Goal: Transaction & Acquisition: Purchase product/service

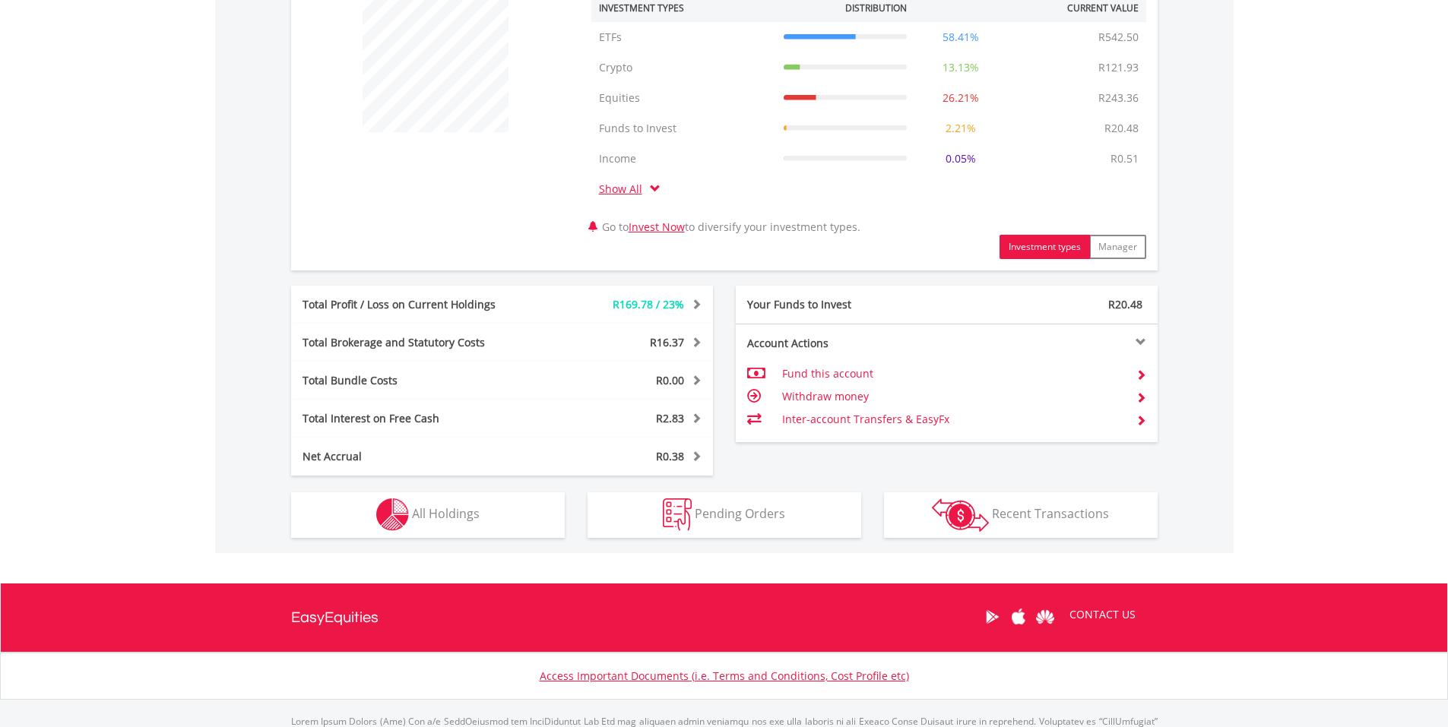
scroll to position [608, 0]
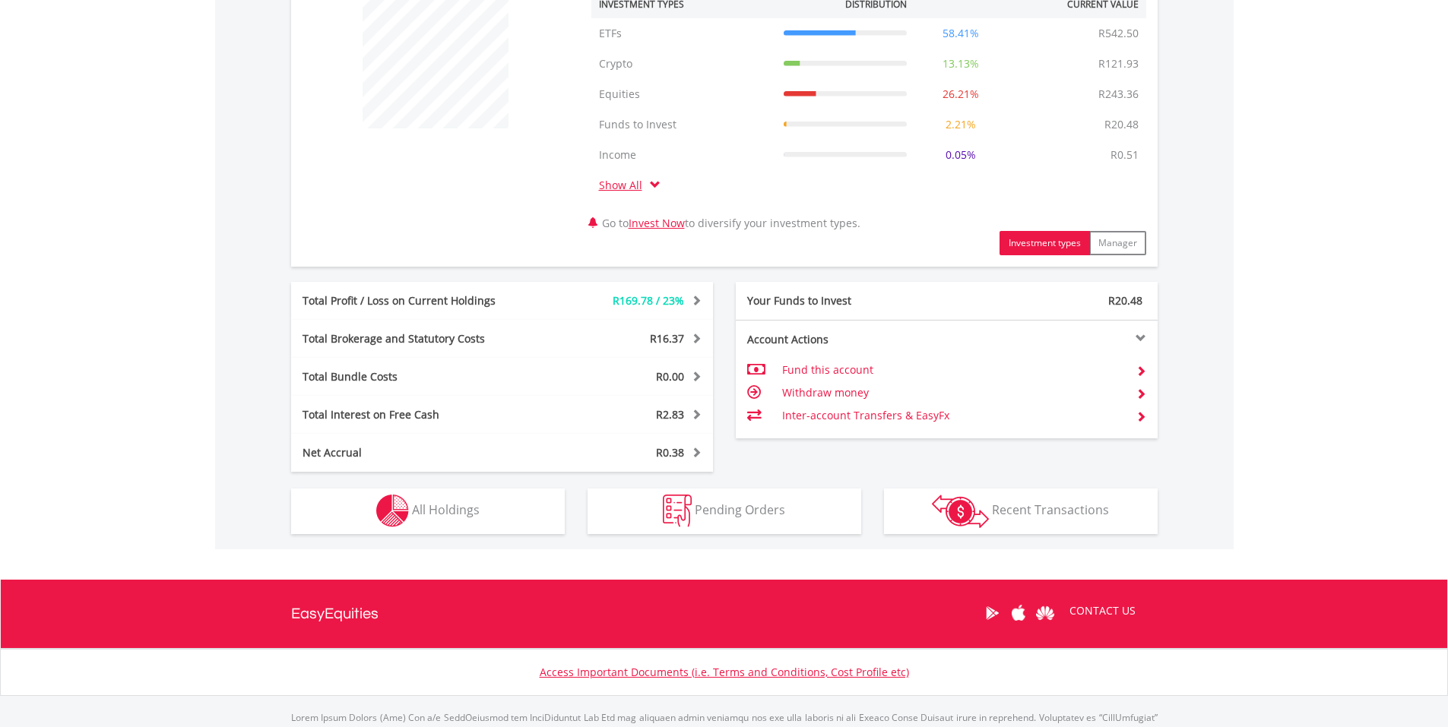
click at [511, 301] on div "Total Profit / Loss on Current Holdings" at bounding box center [414, 300] width 246 height 15
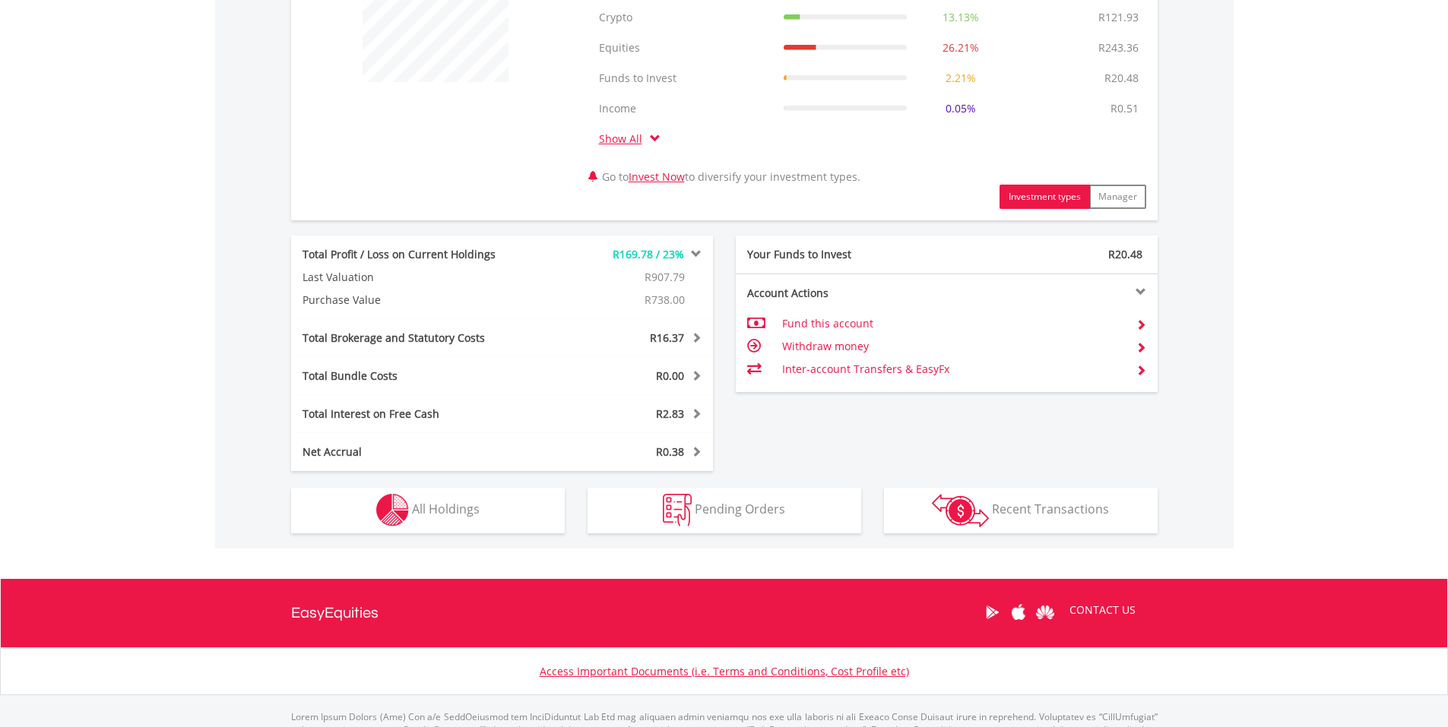
scroll to position [726, 0]
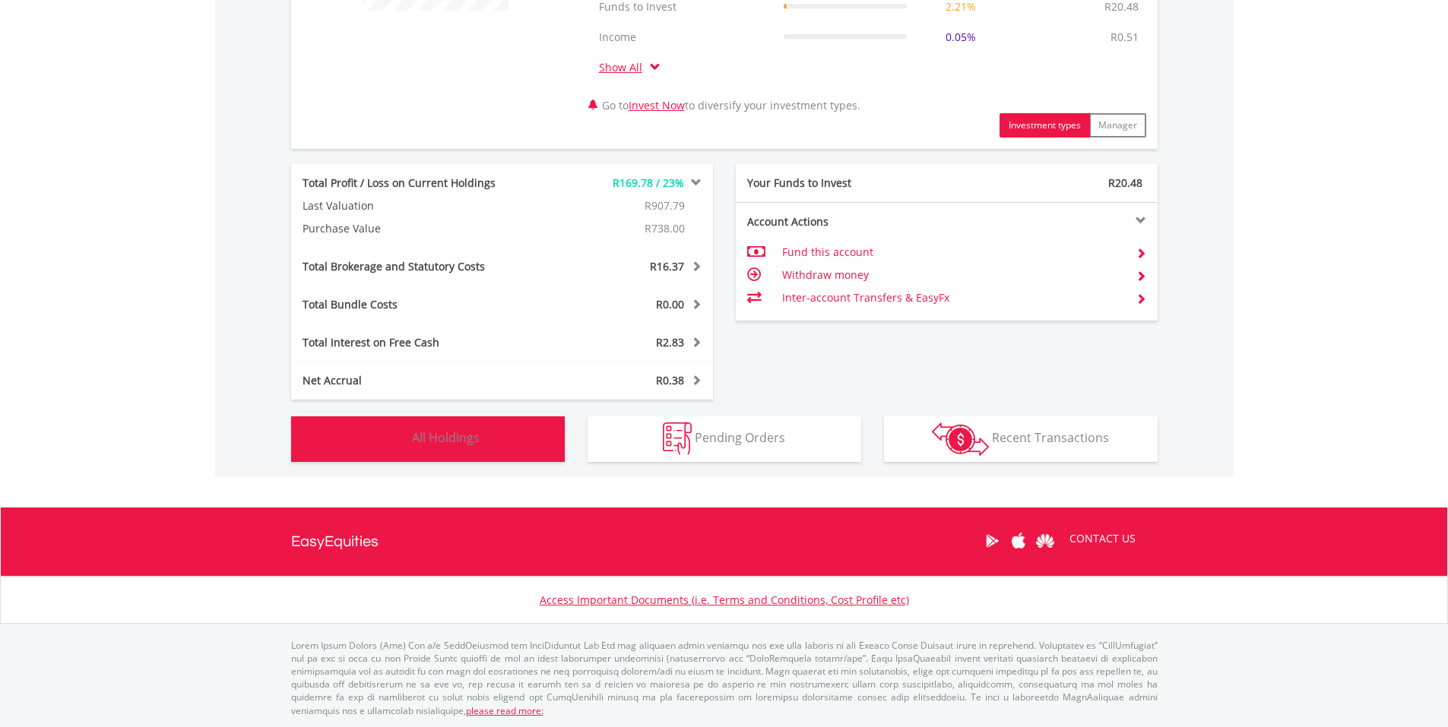
drag, startPoint x: 463, startPoint y: 443, endPoint x: 502, endPoint y: 451, distance: 39.5
click at [465, 444] on span "All Holdings" at bounding box center [446, 437] width 68 height 17
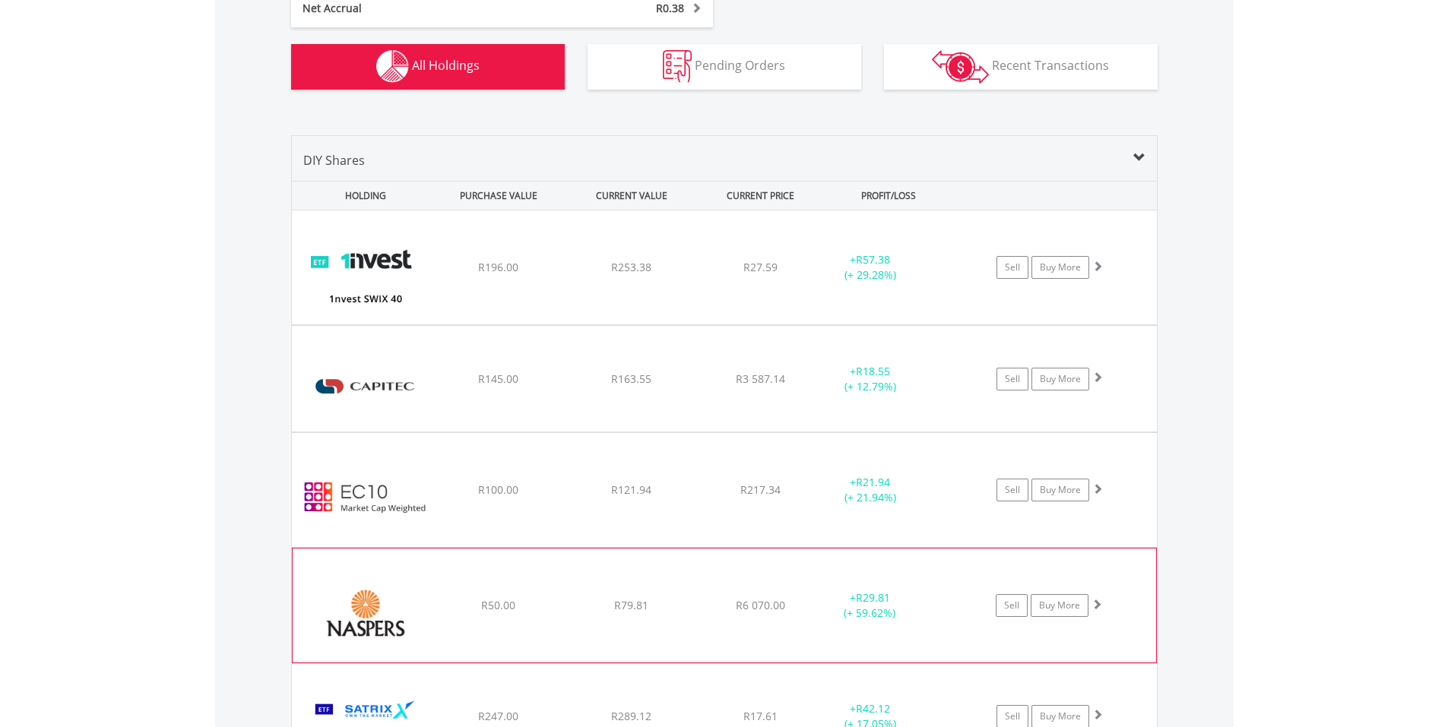
scroll to position [1081, 0]
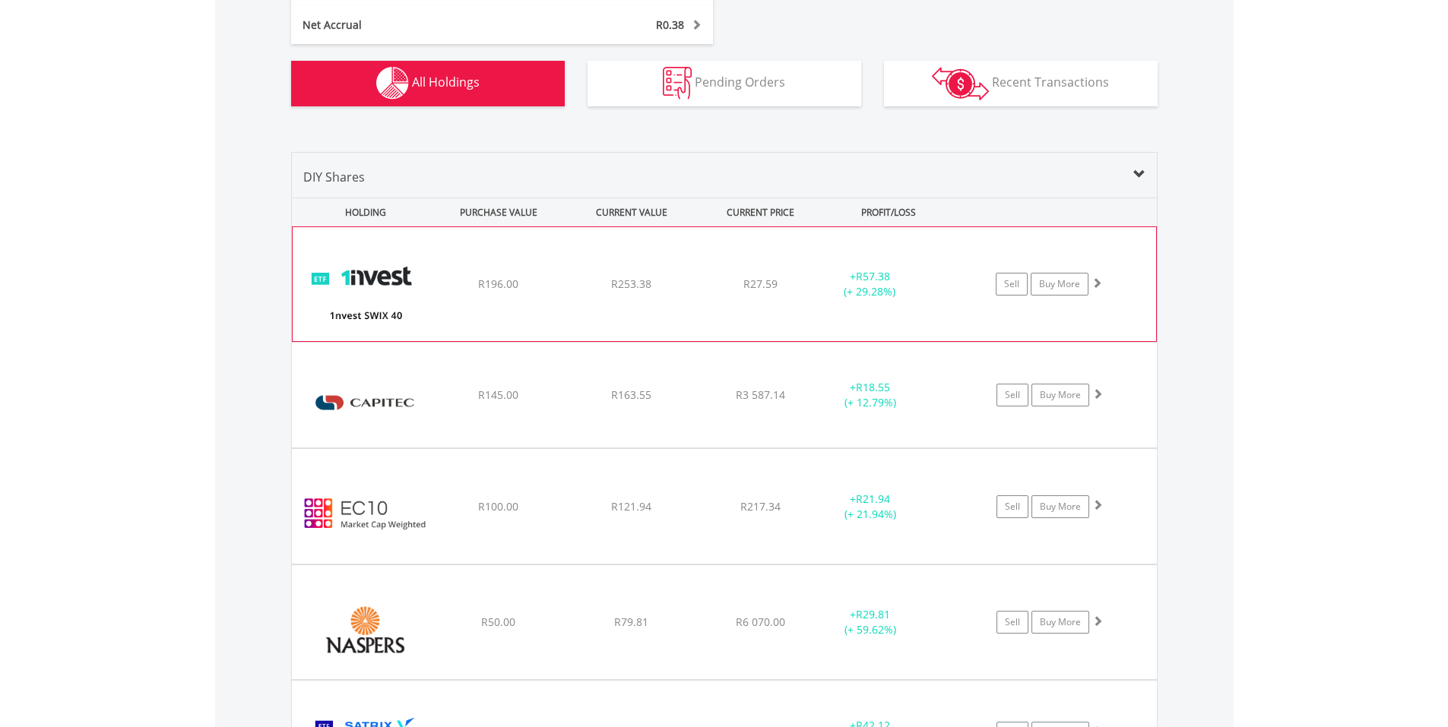
click at [1102, 285] on div "Sell Buy More" at bounding box center [1056, 284] width 198 height 23
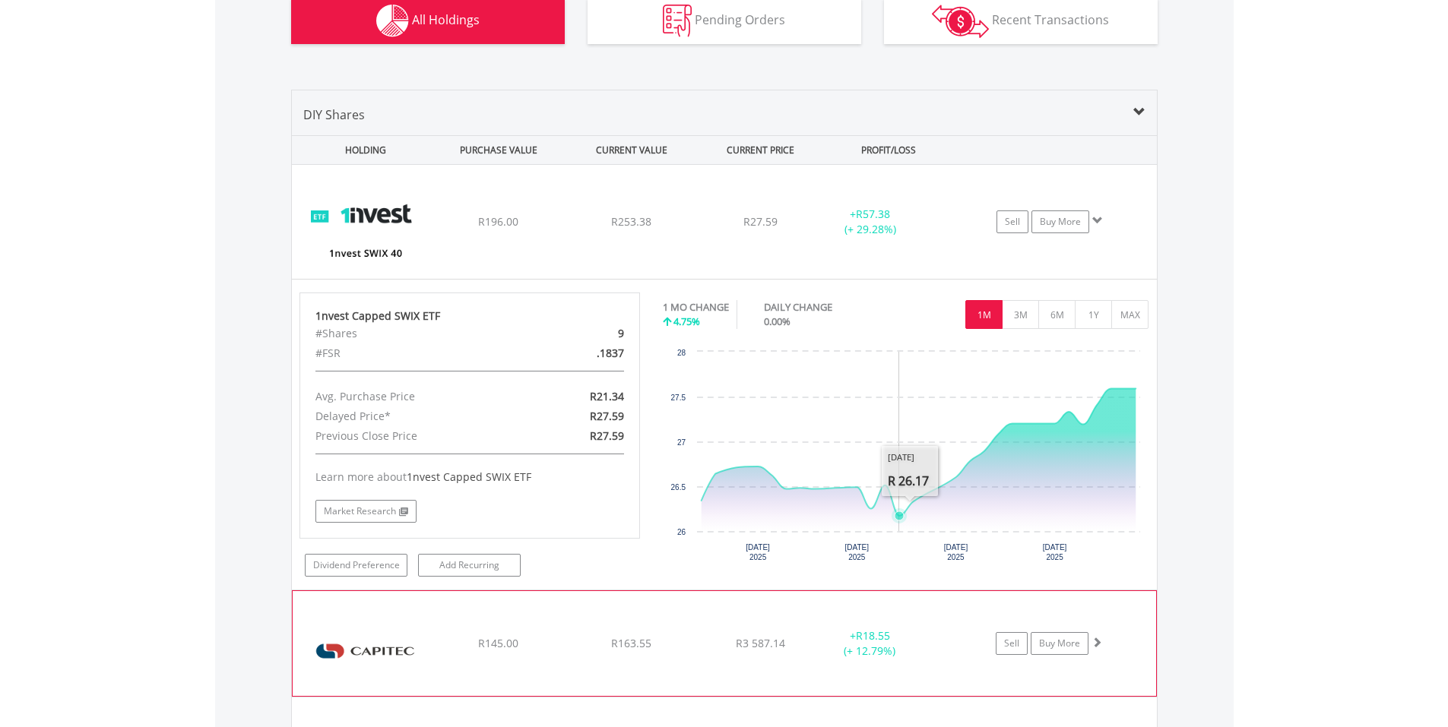
scroll to position [1309, 0]
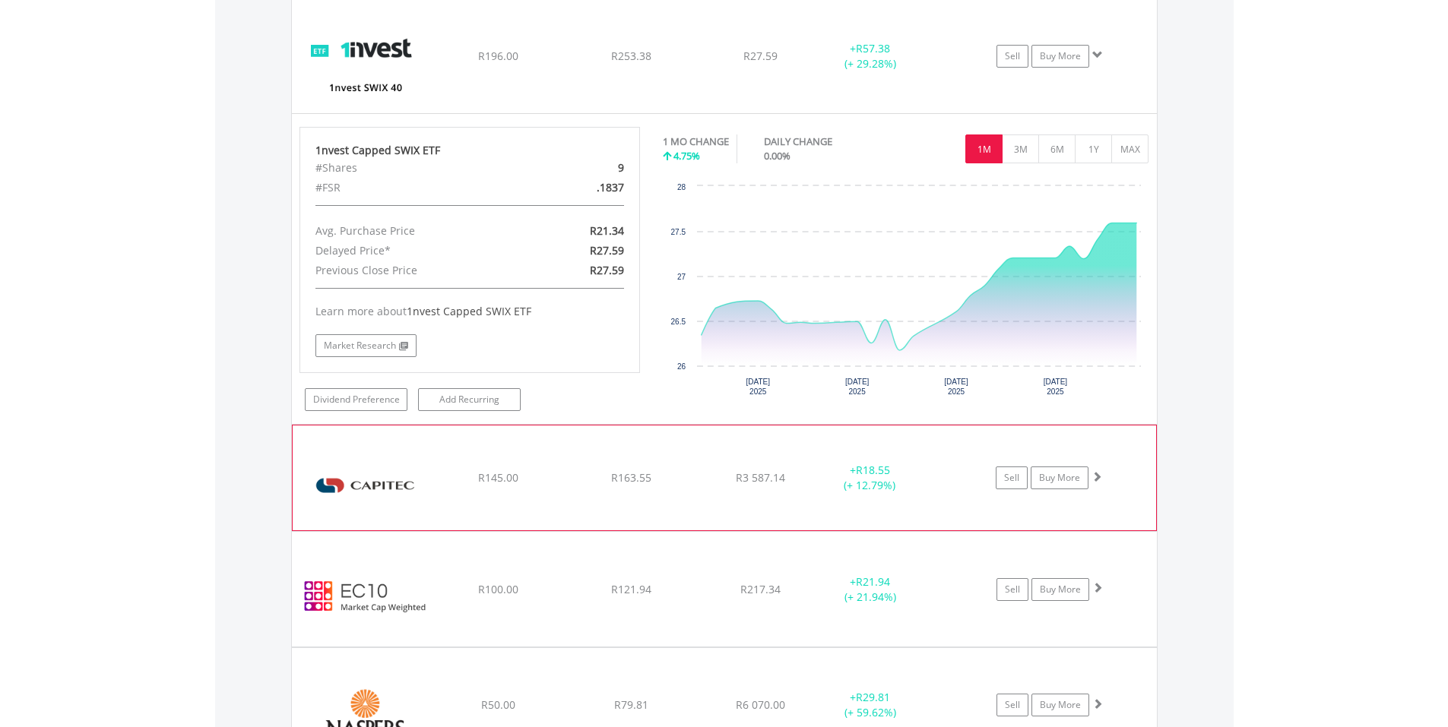
click at [1095, 477] on span at bounding box center [1096, 476] width 11 height 11
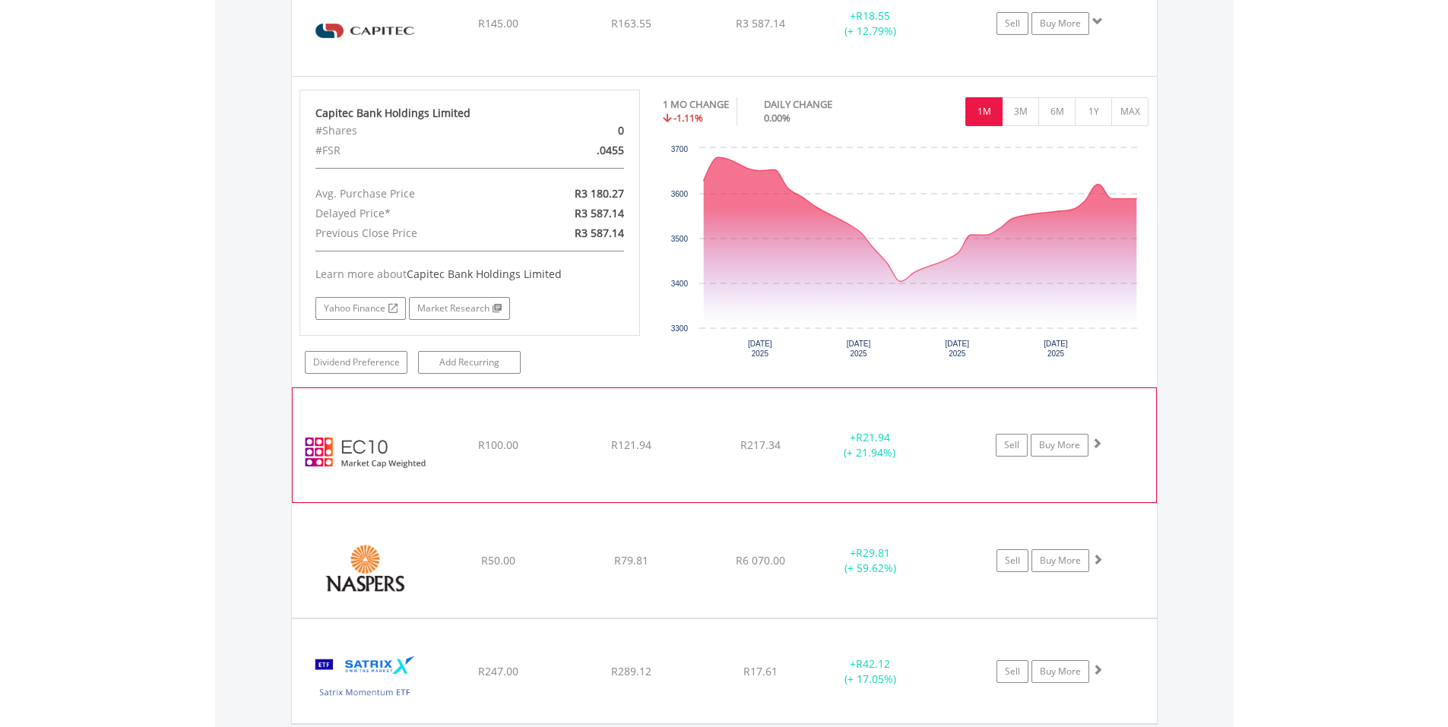
scroll to position [1765, 0]
click at [1098, 445] on span at bounding box center [1096, 442] width 11 height 11
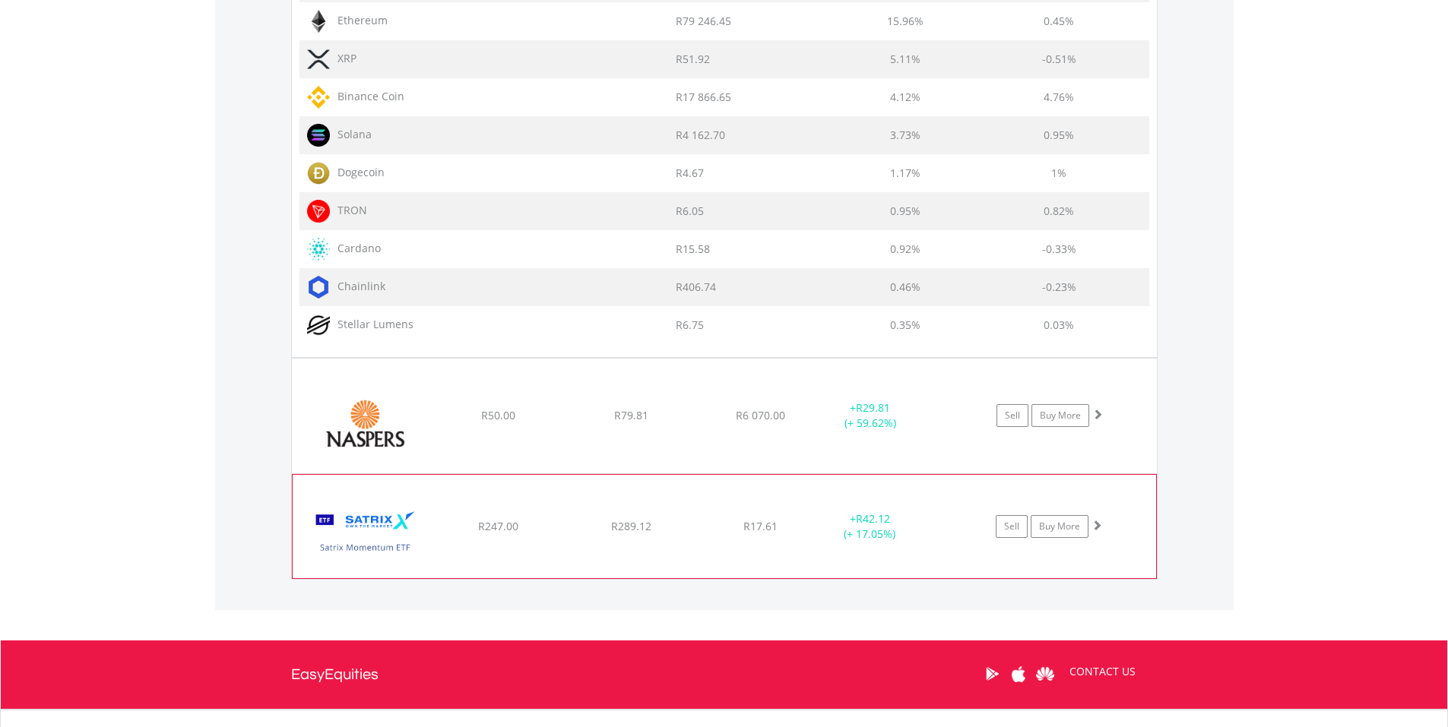
scroll to position [2790, 0]
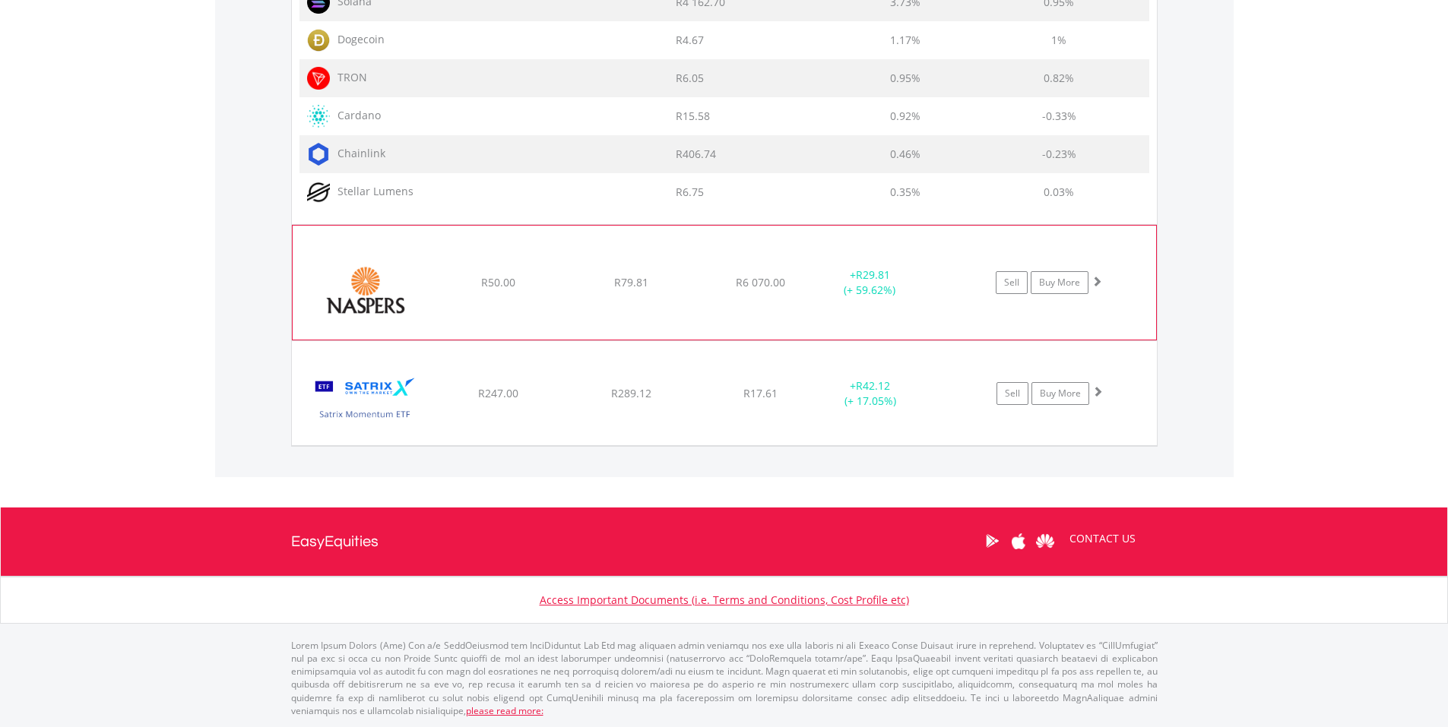
click at [1099, 277] on span at bounding box center [1096, 281] width 11 height 11
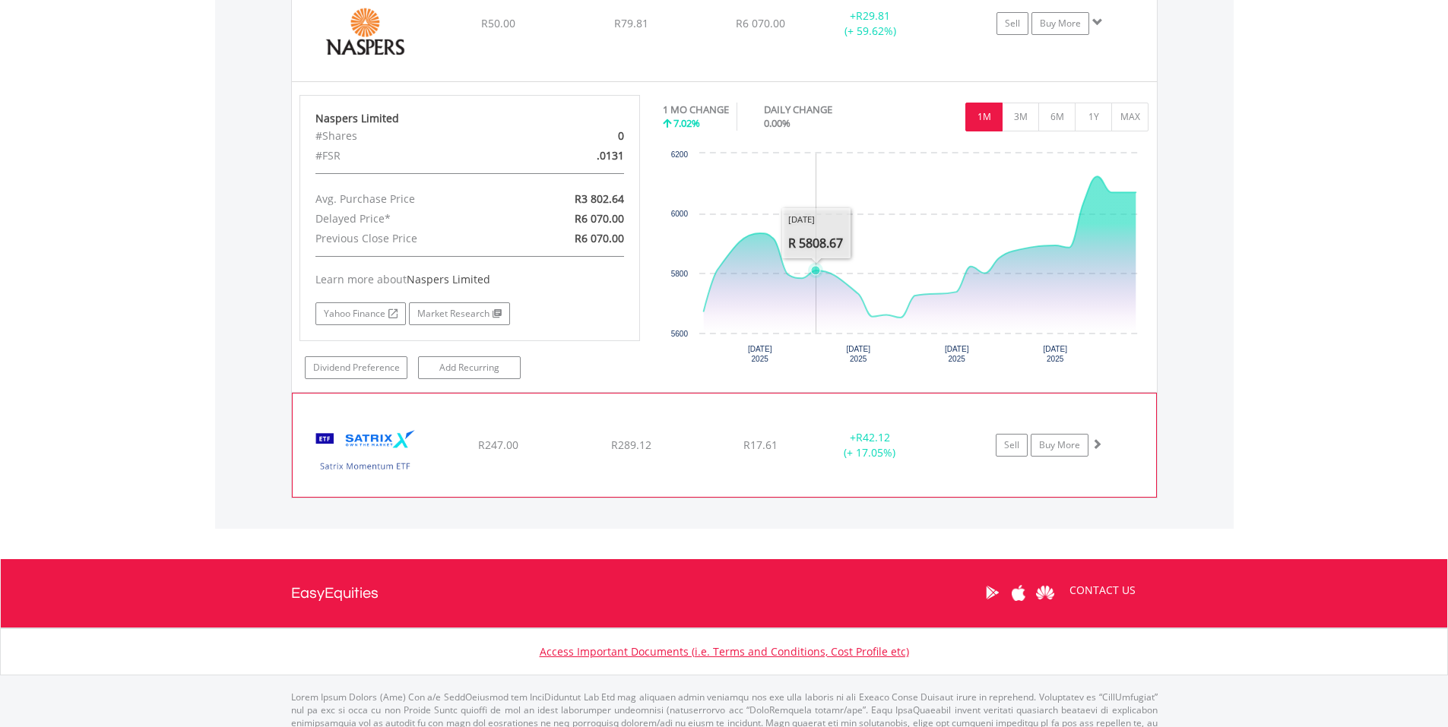
scroll to position [3100, 0]
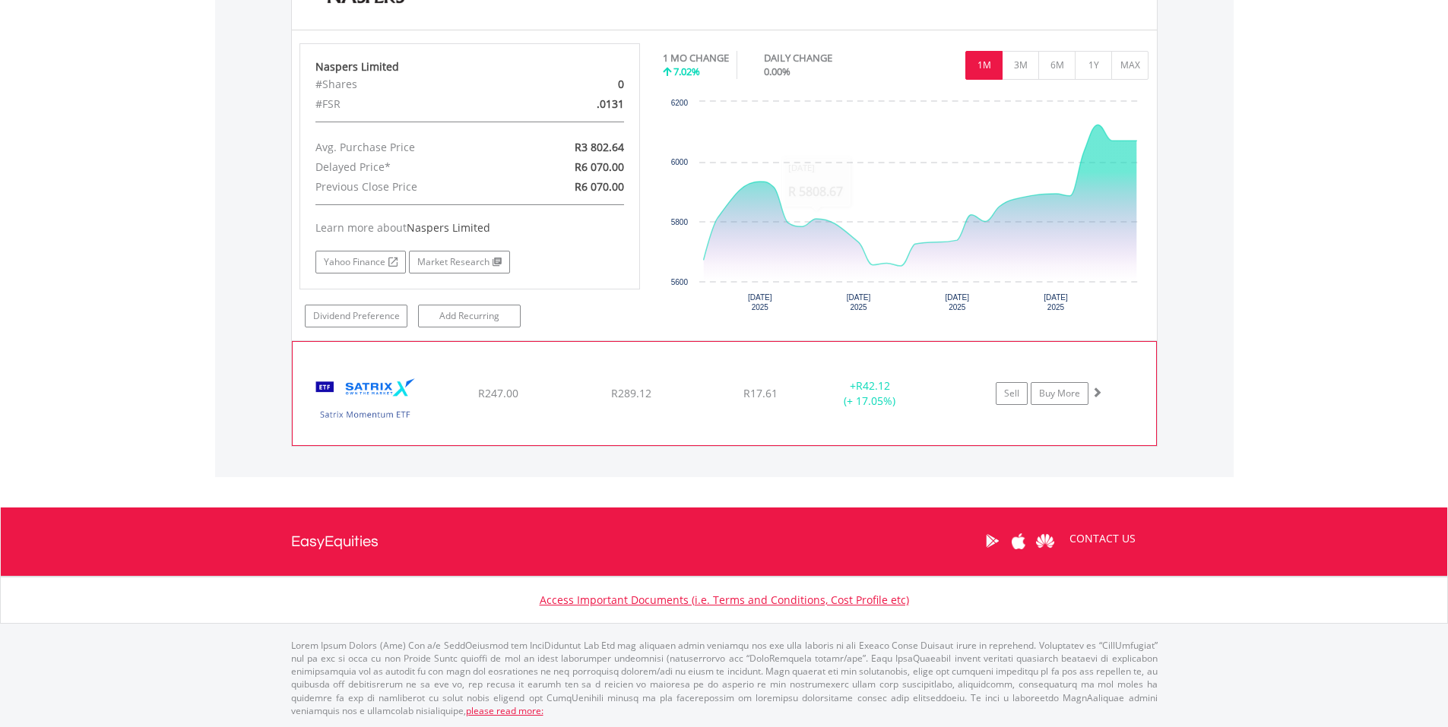
drag, startPoint x: 1096, startPoint y: 391, endPoint x: 1088, endPoint y: 397, distance: 9.3
click at [1097, 392] on span at bounding box center [1096, 392] width 11 height 11
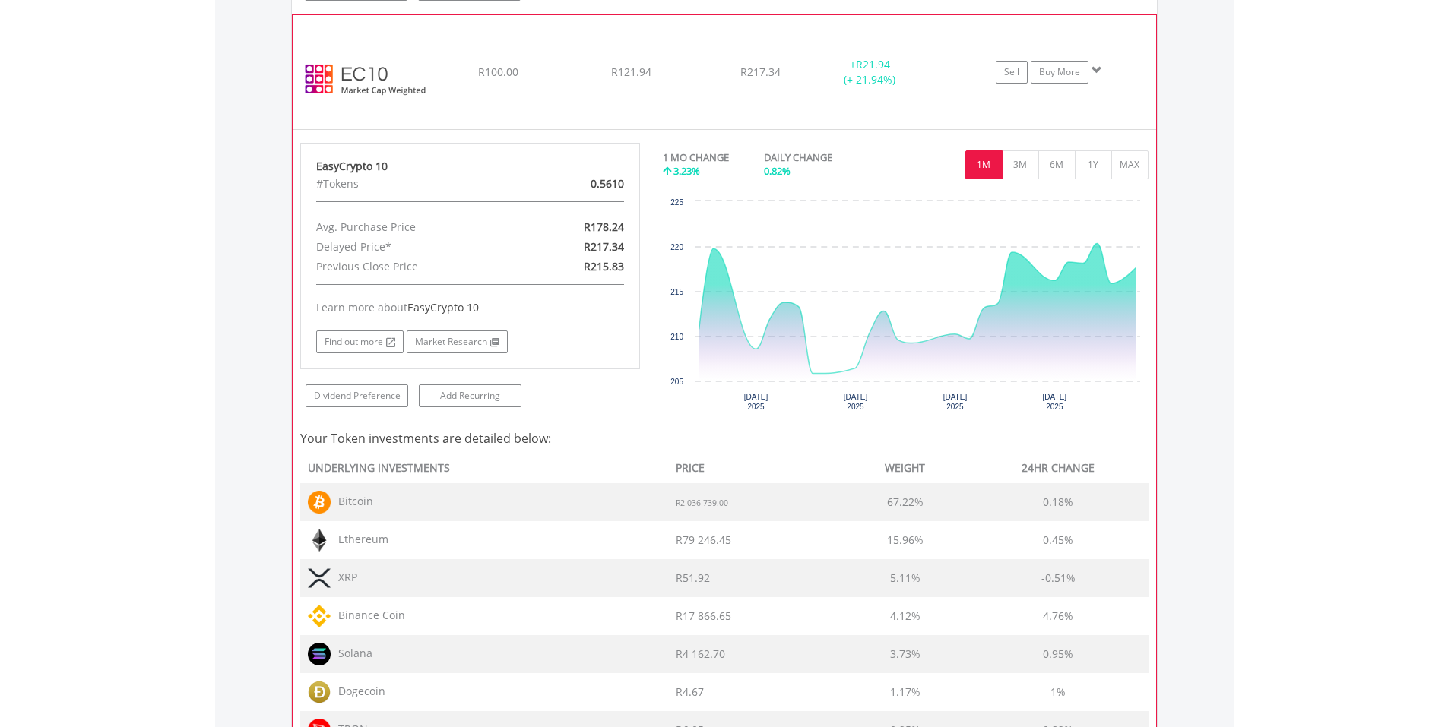
scroll to position [2113, 0]
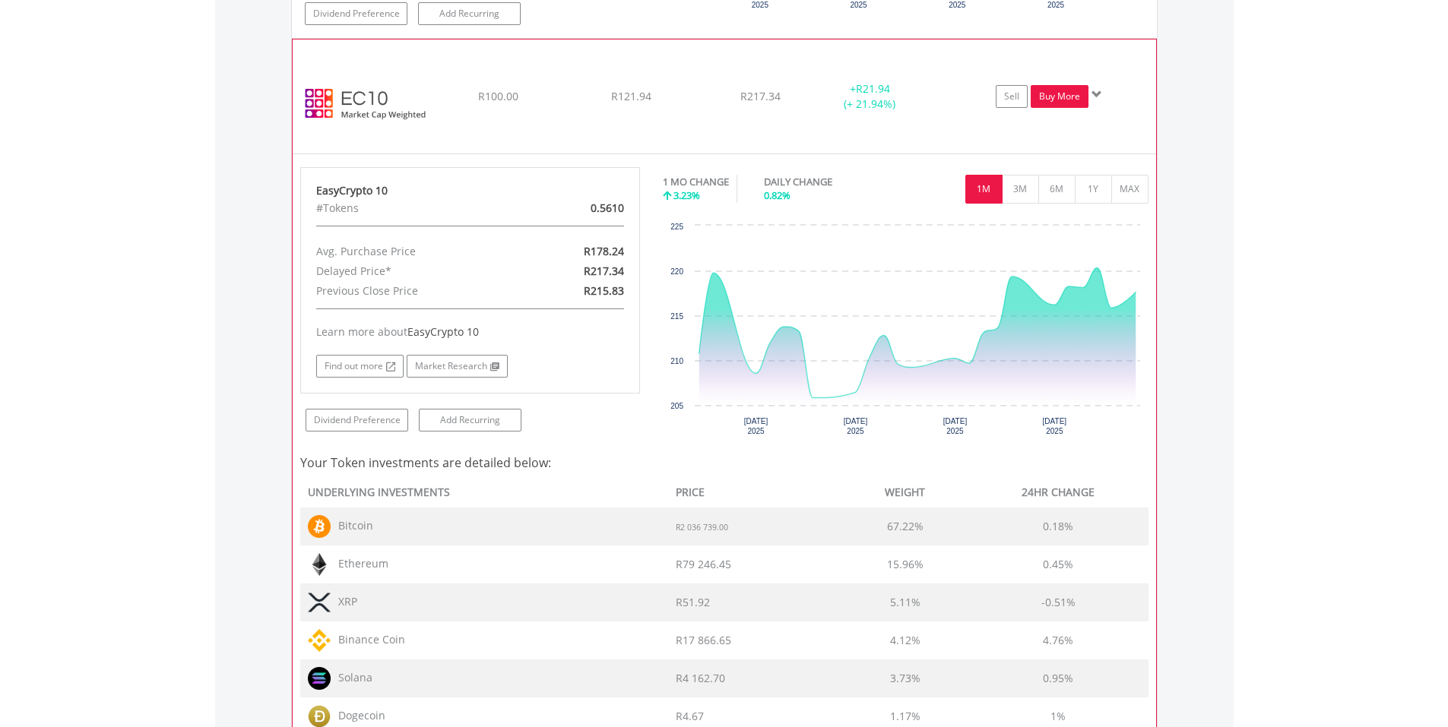
click at [1069, 98] on link "Buy More" at bounding box center [1059, 96] width 58 height 23
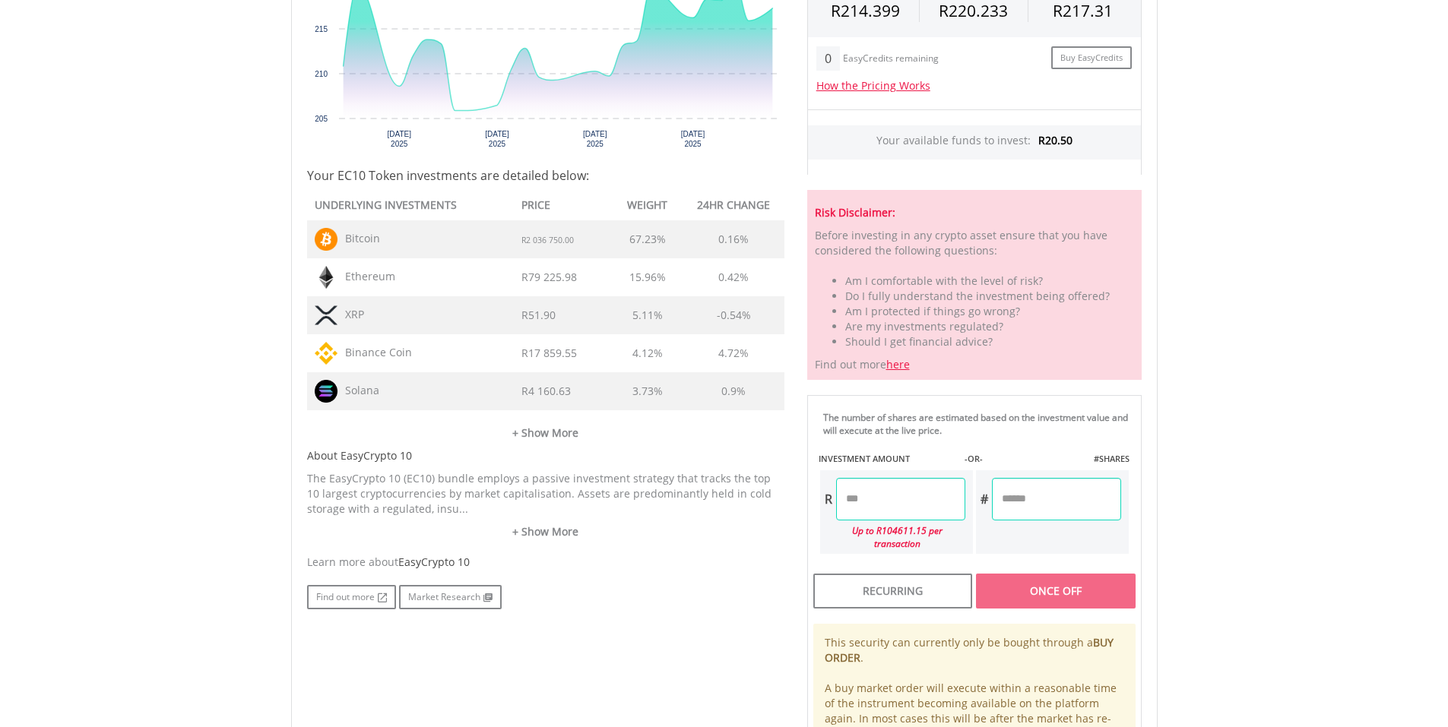
scroll to position [608, 0]
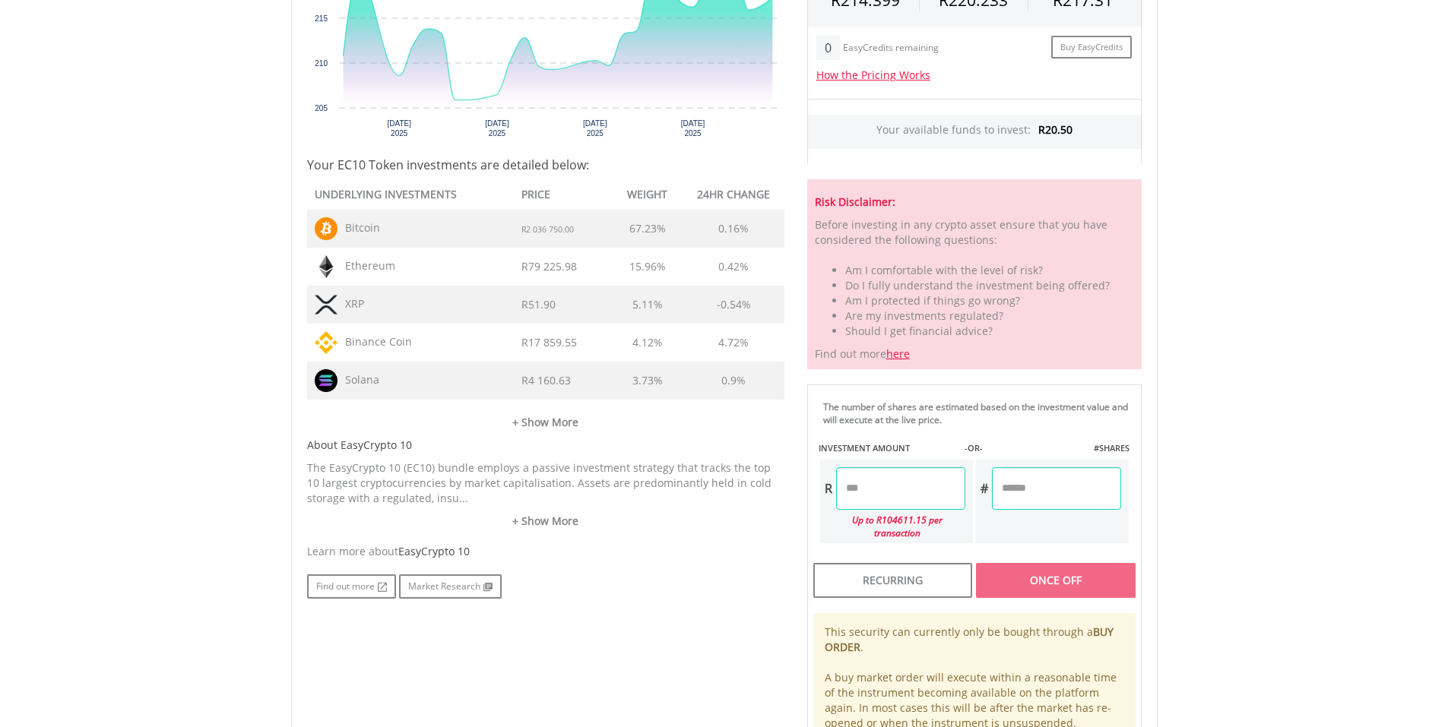
click at [881, 486] on input "number" at bounding box center [900, 488] width 129 height 43
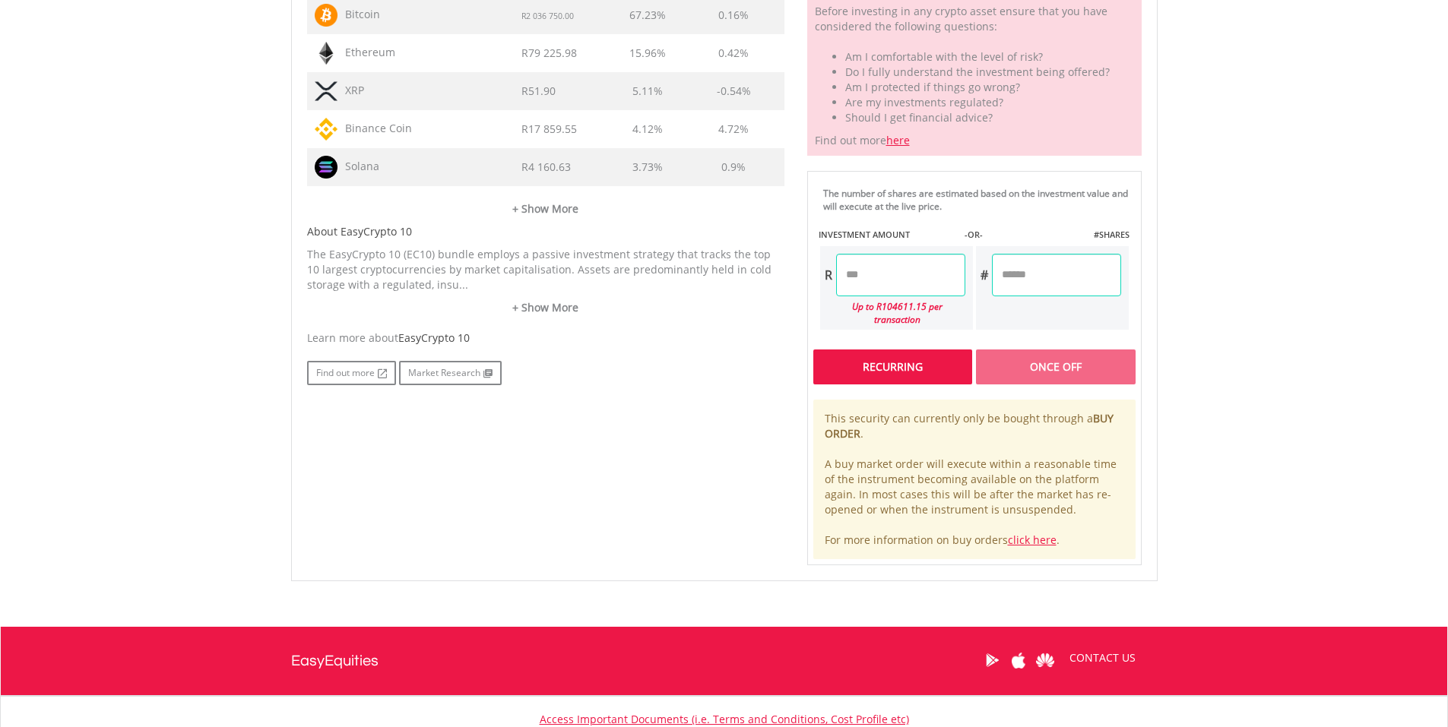
scroll to position [836, 0]
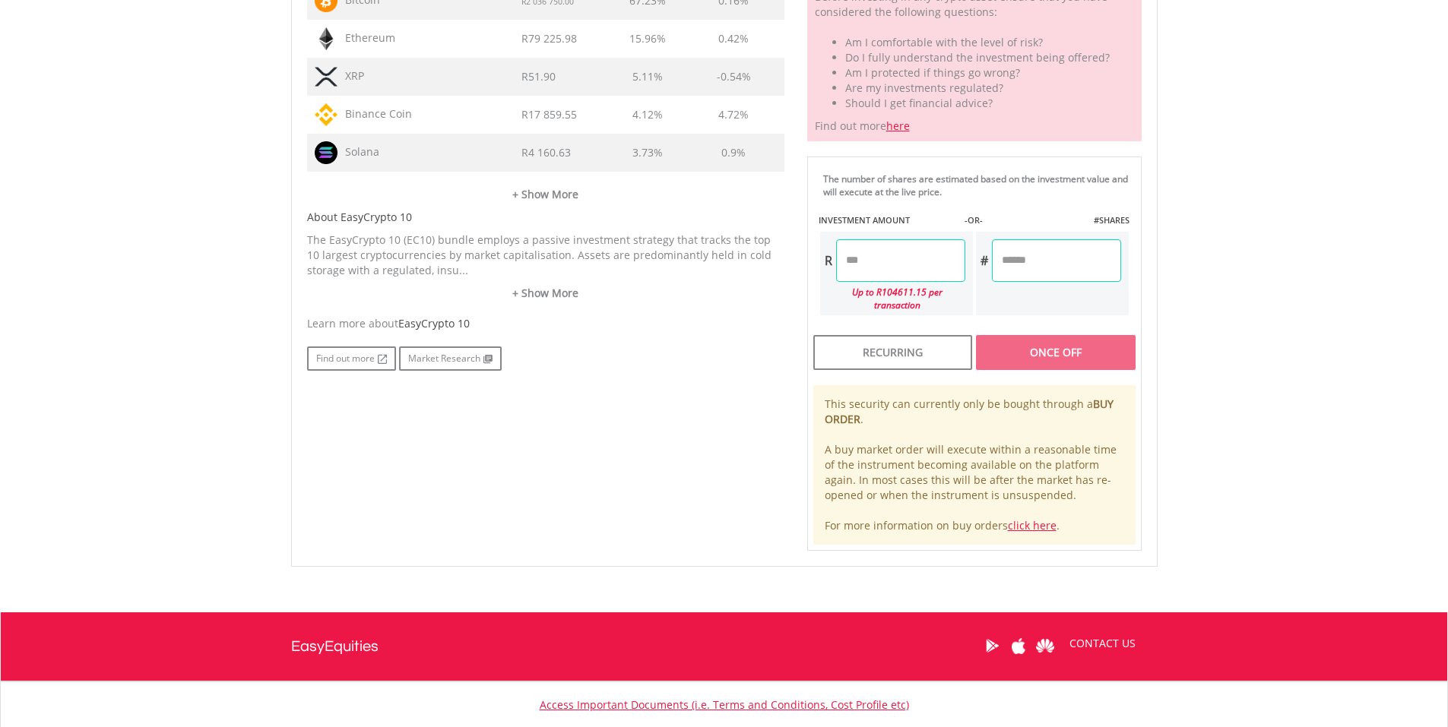
click at [907, 268] on input "number" at bounding box center [900, 260] width 129 height 43
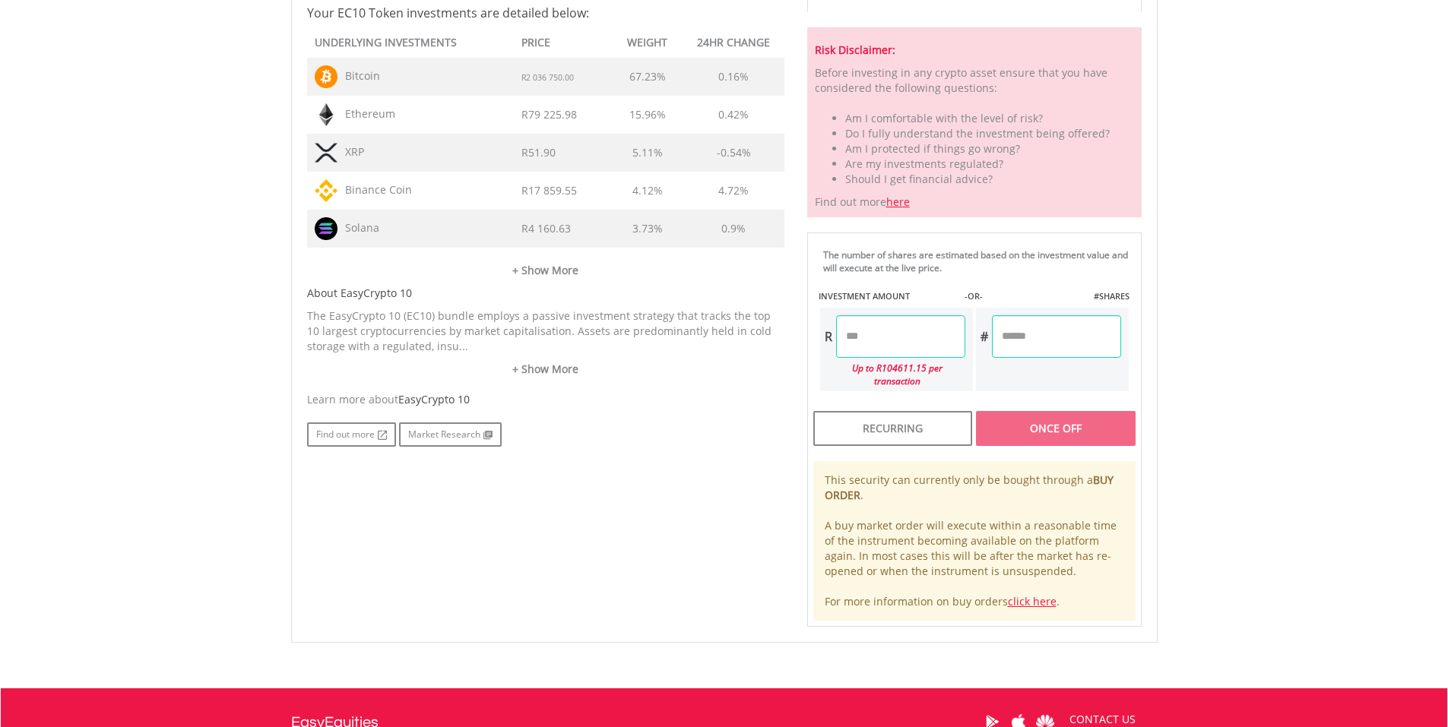
scroll to position [532, 0]
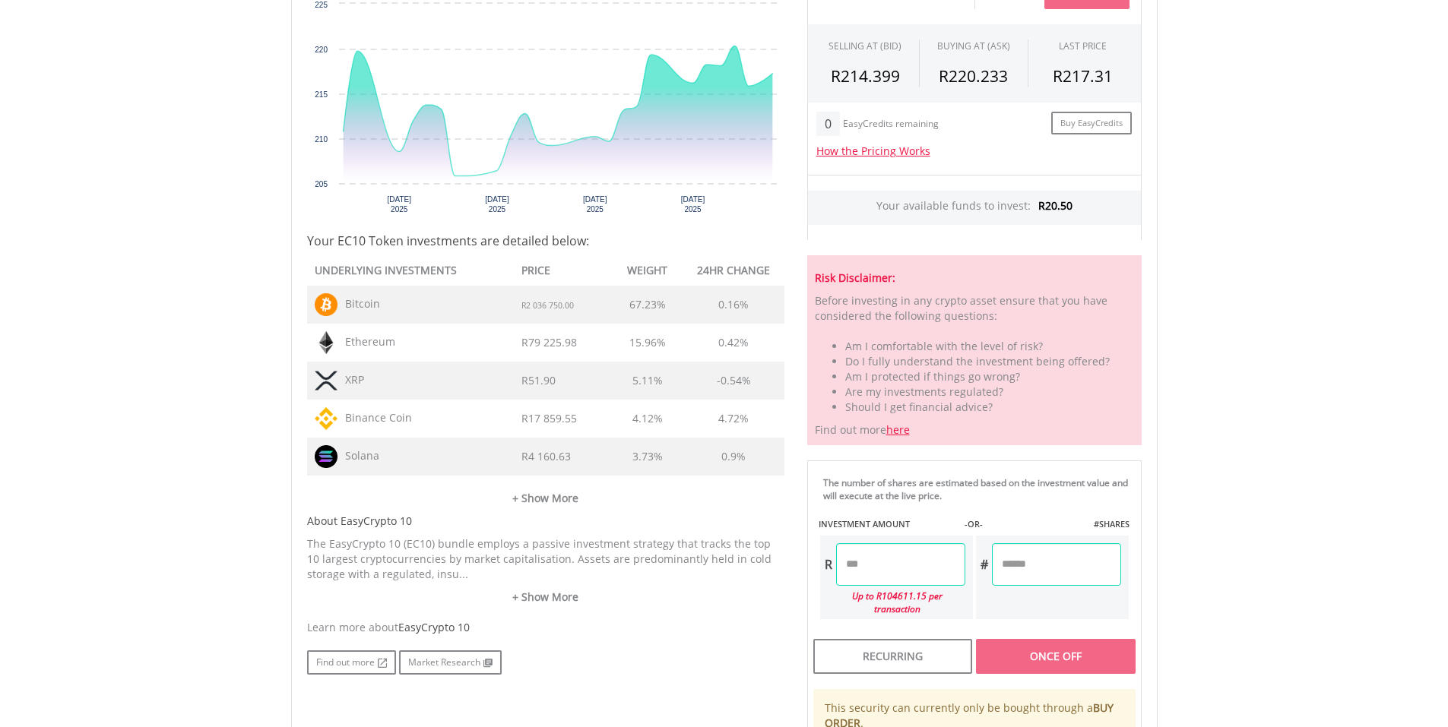
click at [897, 546] on input "number" at bounding box center [900, 564] width 129 height 43
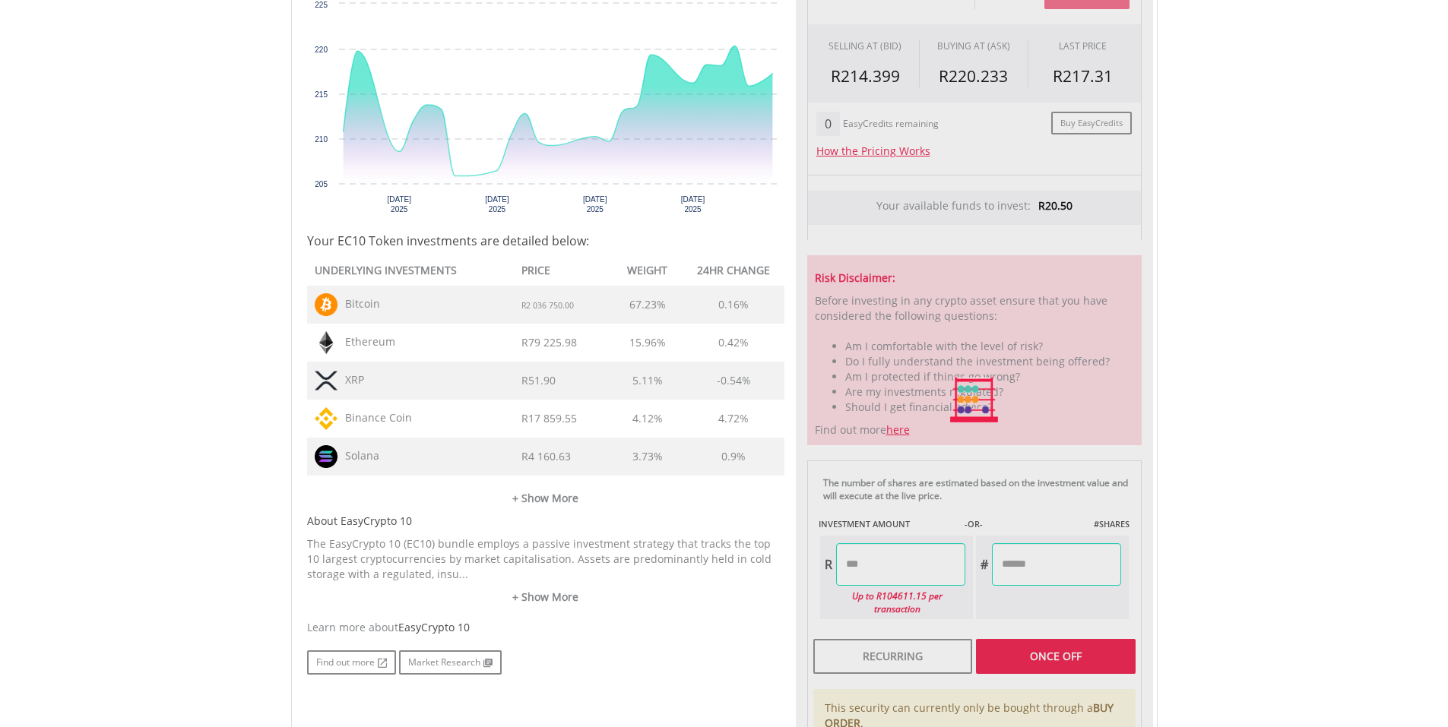
click at [1299, 518] on body "My Investments Invest Now New Listings Sell My Recurring Investments Pending Or…" at bounding box center [724, 308] width 1448 height 1681
type input "*****"
type input "******"
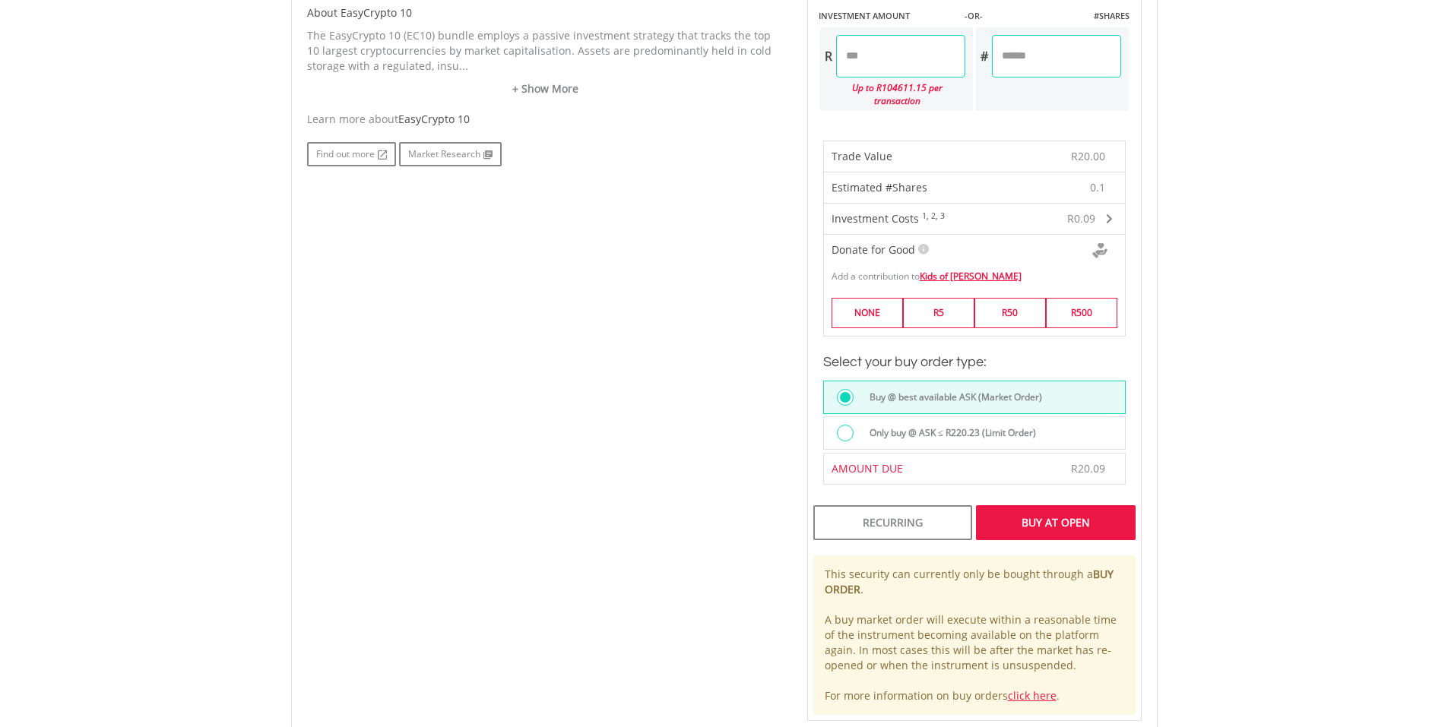
scroll to position [1140, 0]
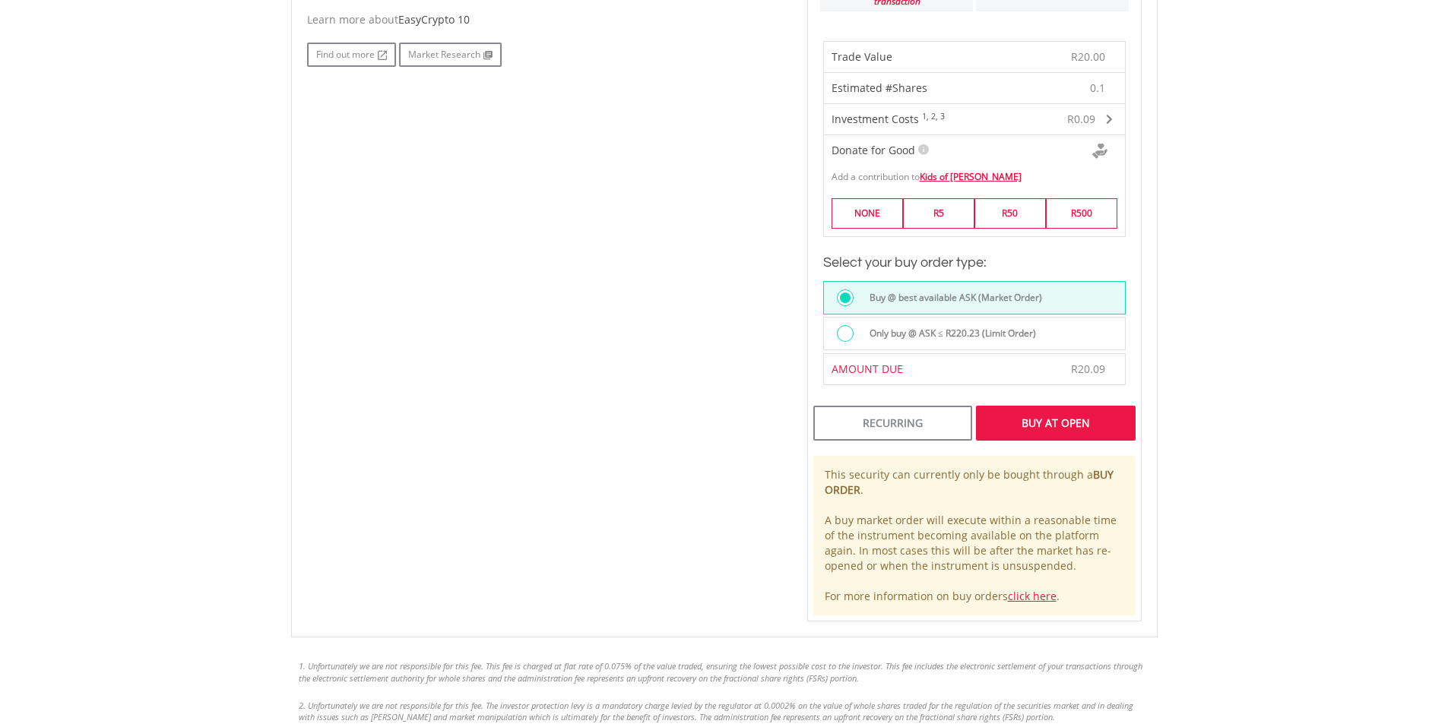
click at [1071, 406] on div "Buy At Open" at bounding box center [1055, 423] width 159 height 35
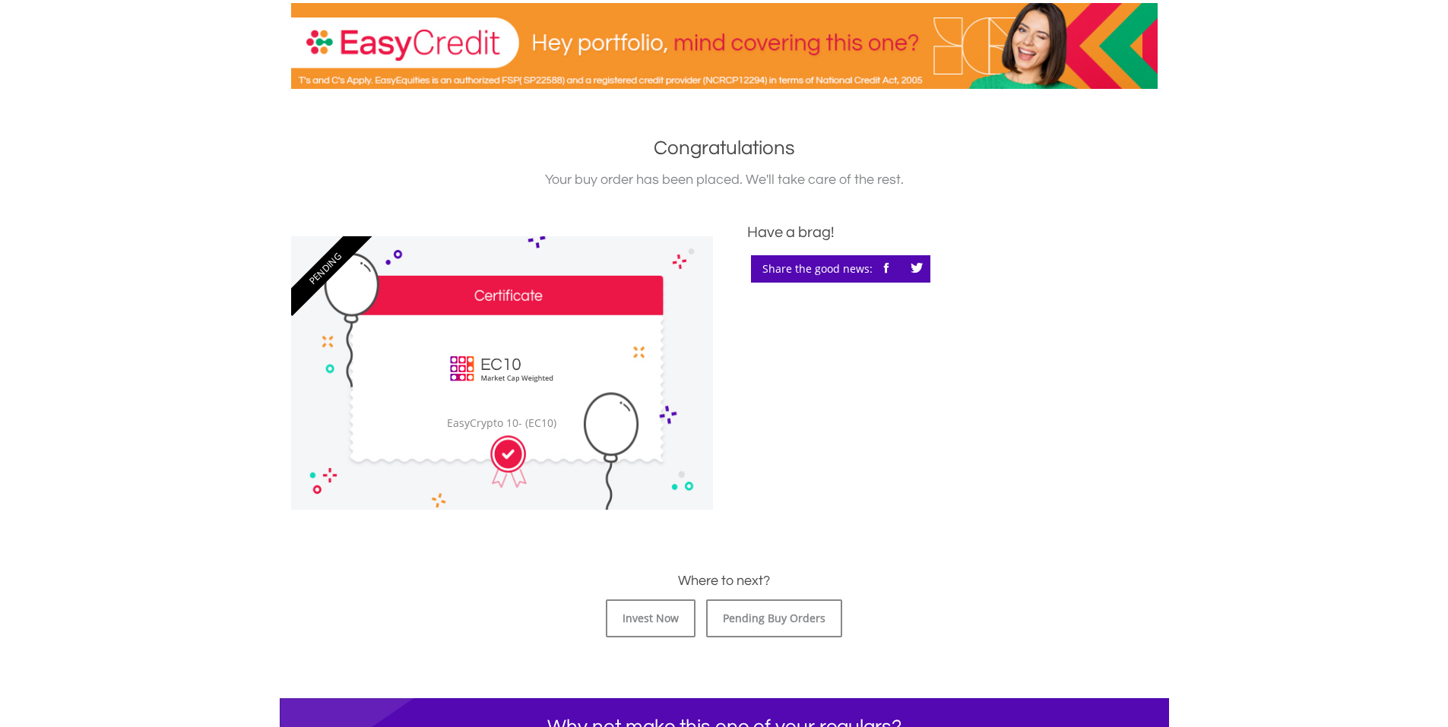
scroll to position [304, 0]
